Goal: Transaction & Acquisition: Purchase product/service

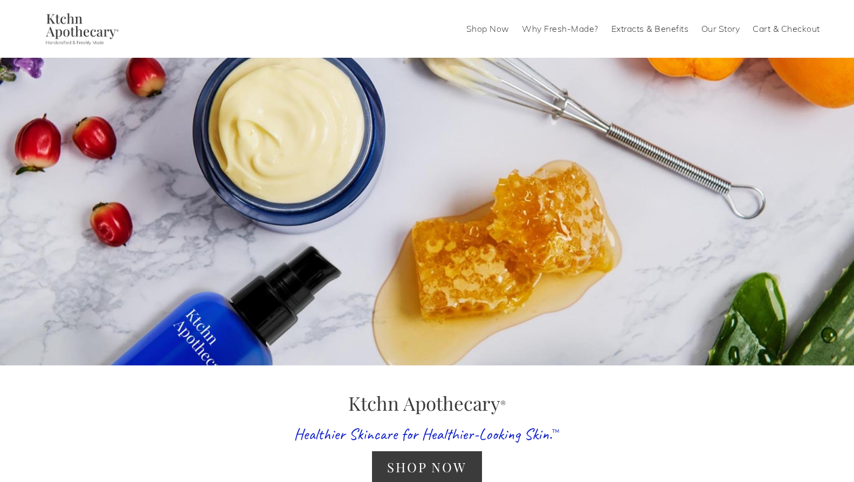
click at [494, 30] on link "Shop Now" at bounding box center [487, 28] width 43 height 17
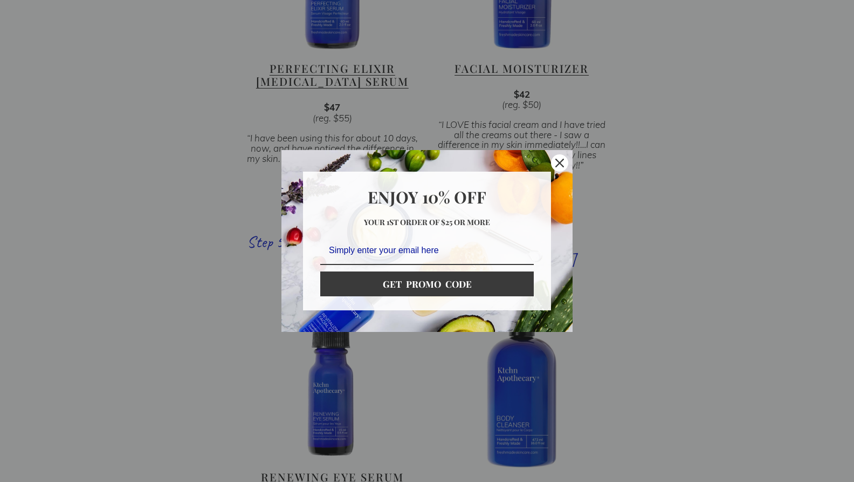
scroll to position [1396, 0]
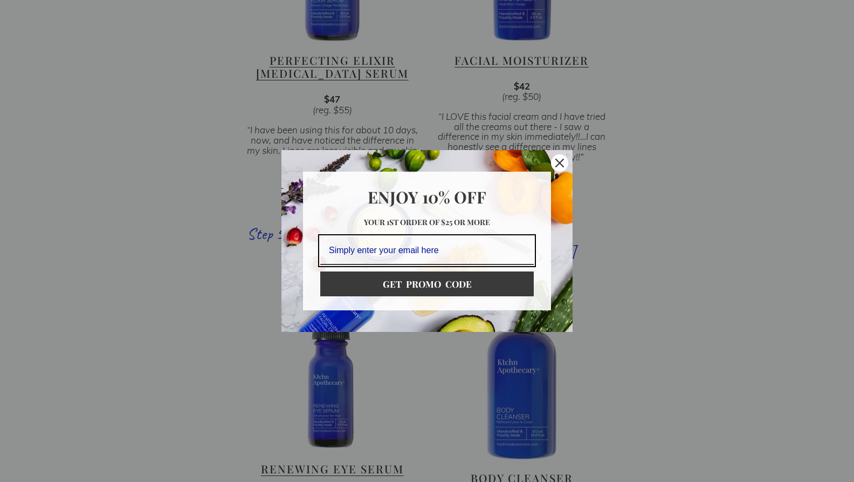
click at [562, 159] on icon "close icon" at bounding box center [559, 163] width 9 height 9
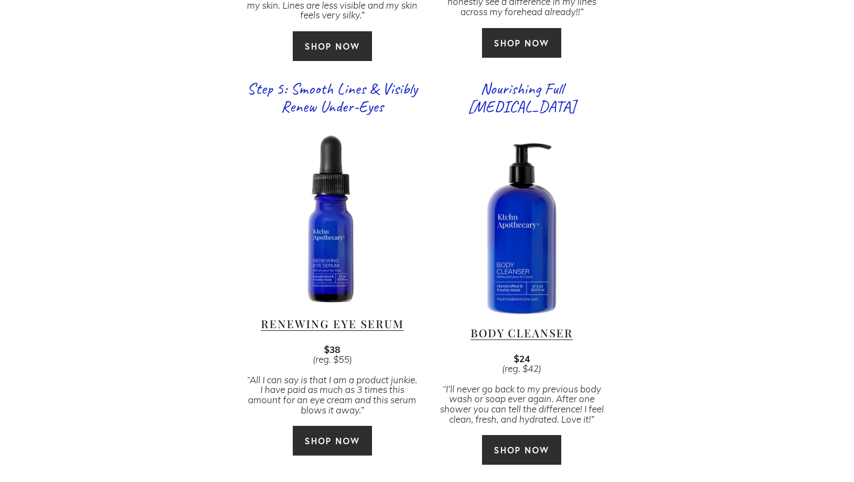
scroll to position [1542, 0]
click at [532, 434] on link "SHOP NOW" at bounding box center [522, 449] width 80 height 31
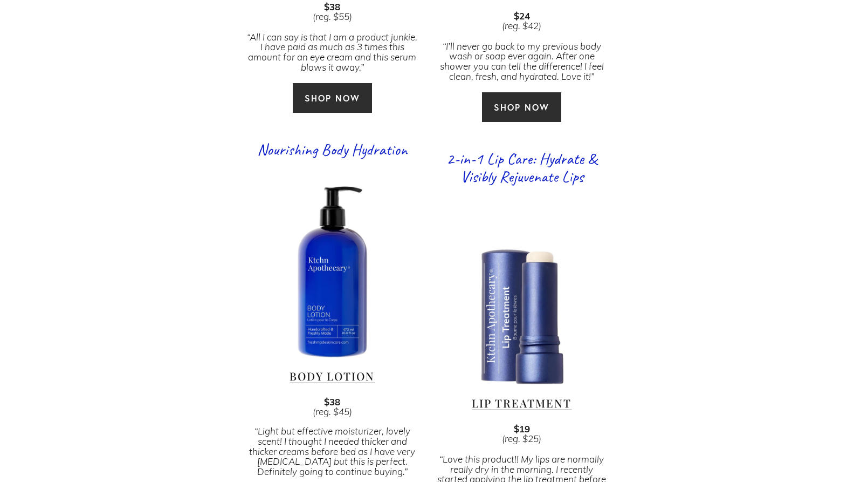
scroll to position [1884, 0]
click at [313, 368] on link "Body Lotion" at bounding box center [332, 375] width 85 height 15
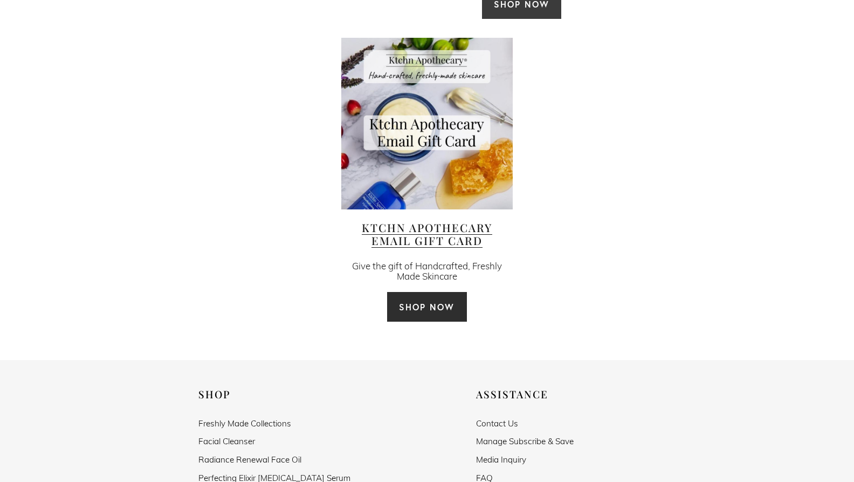
scroll to position [2908, 0]
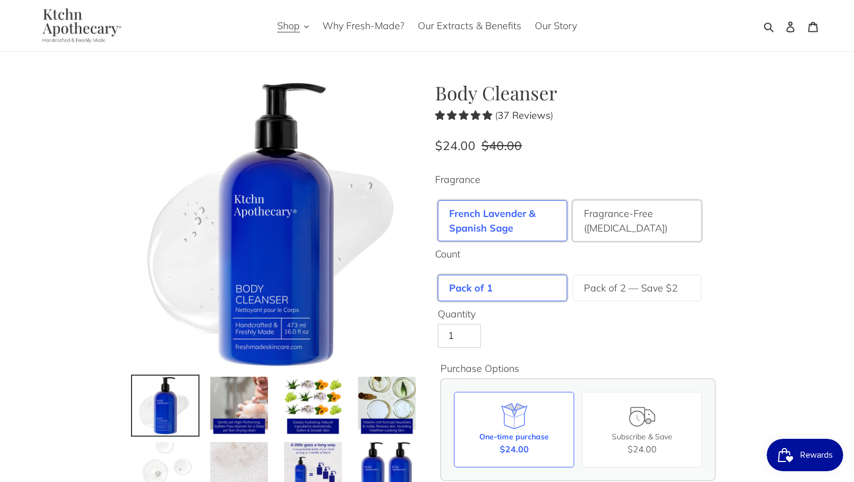
click at [600, 225] on label "Fragrance-Free (for Sensitive Skin)" at bounding box center [637, 220] width 107 height 29
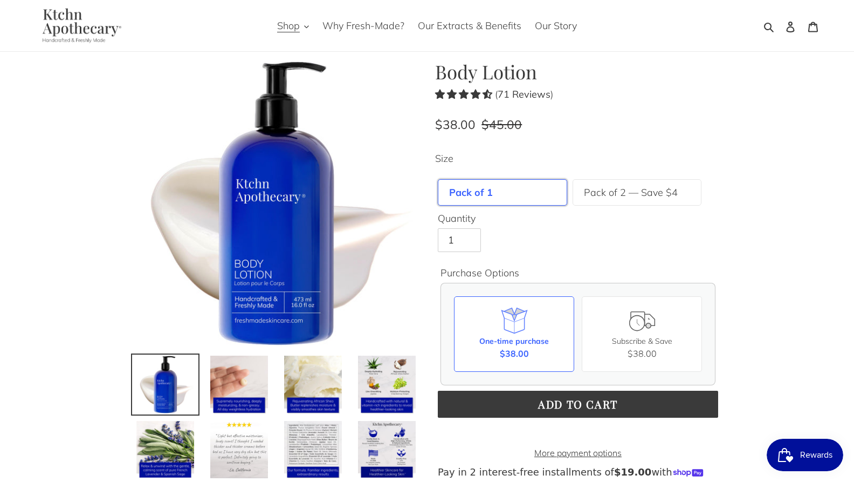
scroll to position [21, 0]
